Goal: Communication & Community: Answer question/provide support

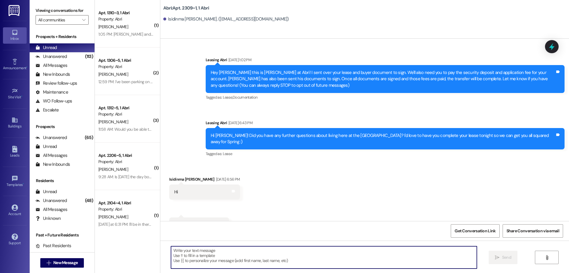
scroll to position [2633, 0]
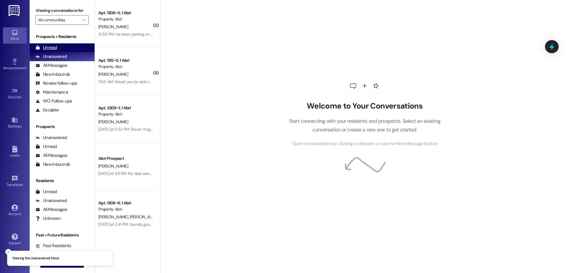
click at [67, 47] on div "Unread (0)" at bounding box center [62, 47] width 65 height 9
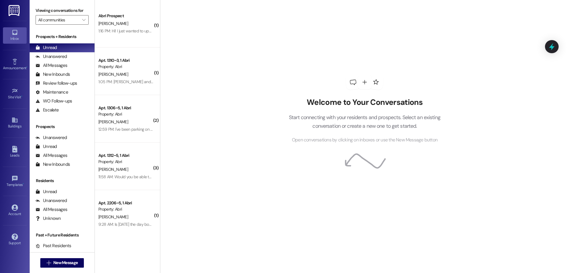
click at [433, 49] on div "Welcome to Your Conversations Start connecting with your residents and prospect…" at bounding box center [365, 109] width 178 height 218
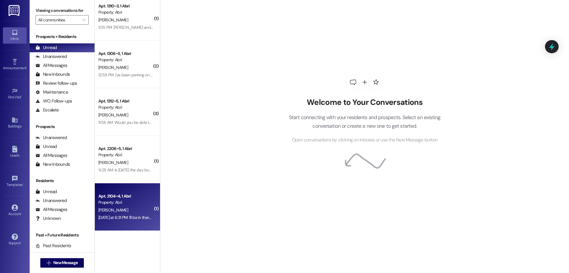
click at [120, 223] on div "Apt. 2104~4, 1 Abri Property: Abri [PERSON_NAME] [DATE] at 6:31 PM: I'll be in …" at bounding box center [127, 206] width 65 height 47
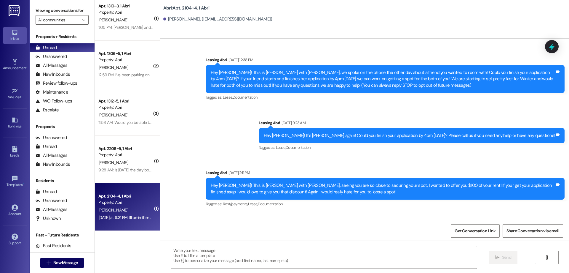
scroll to position [5036, 0]
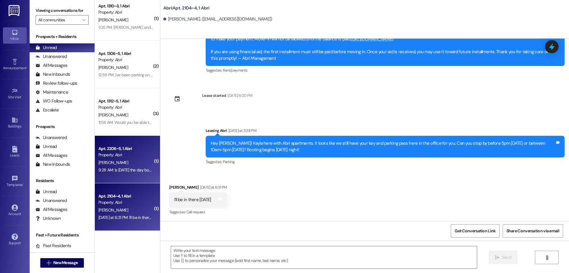
click at [120, 167] on div "9:28 AM: Is [DATE] the day booting starts? Someone is in my spot so i'm just go…" at bounding box center [196, 169] width 197 height 5
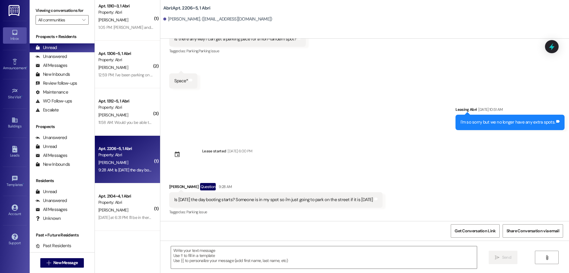
scroll to position [10227, 0]
click at [267, 255] on textarea at bounding box center [324, 257] width 306 height 22
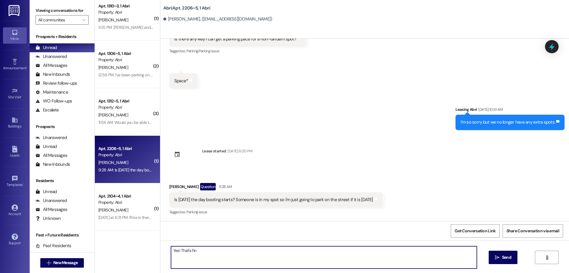
type textarea "Yes! That's fine"
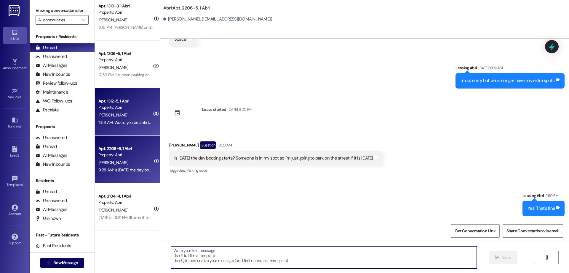
scroll to position [10257, 0]
click at [103, 104] on div "Property: Abri" at bounding box center [125, 107] width 55 height 6
